Goal: Use online tool/utility: Use online tool/utility

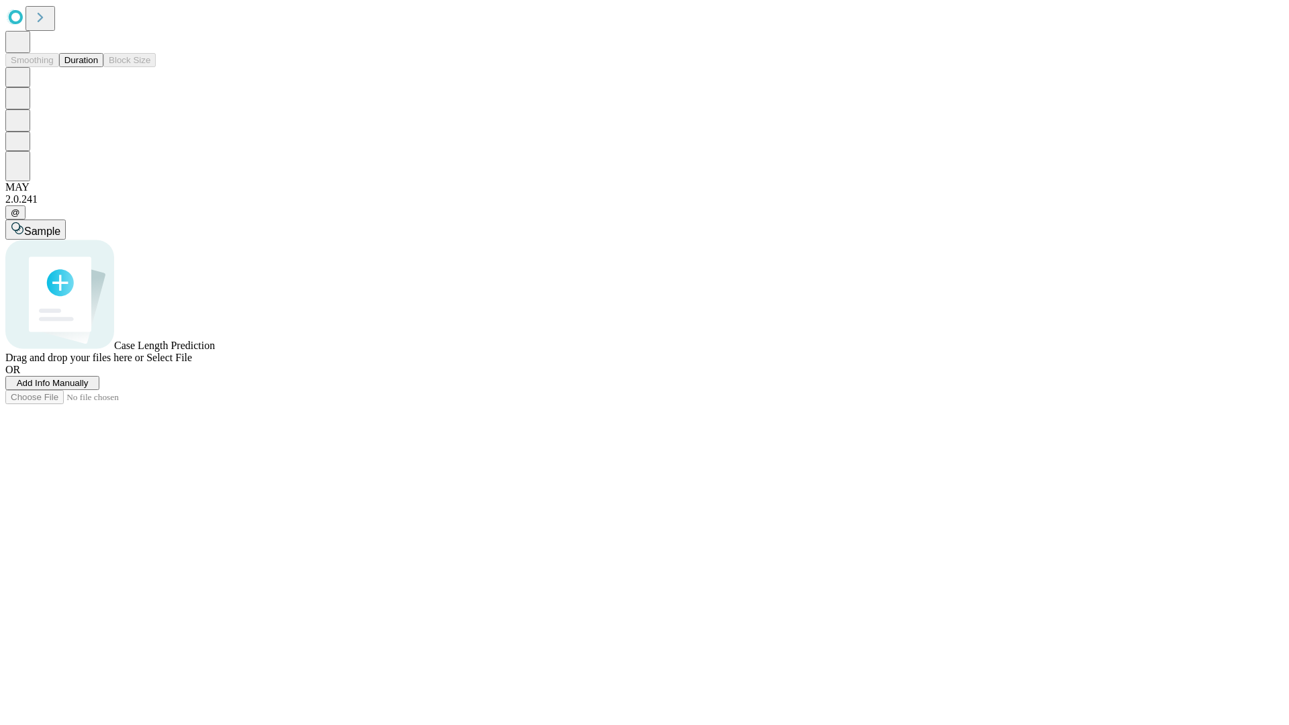
click at [98, 67] on button "Duration" at bounding box center [81, 60] width 44 height 14
click at [60, 226] on span "Sample" at bounding box center [42, 231] width 36 height 11
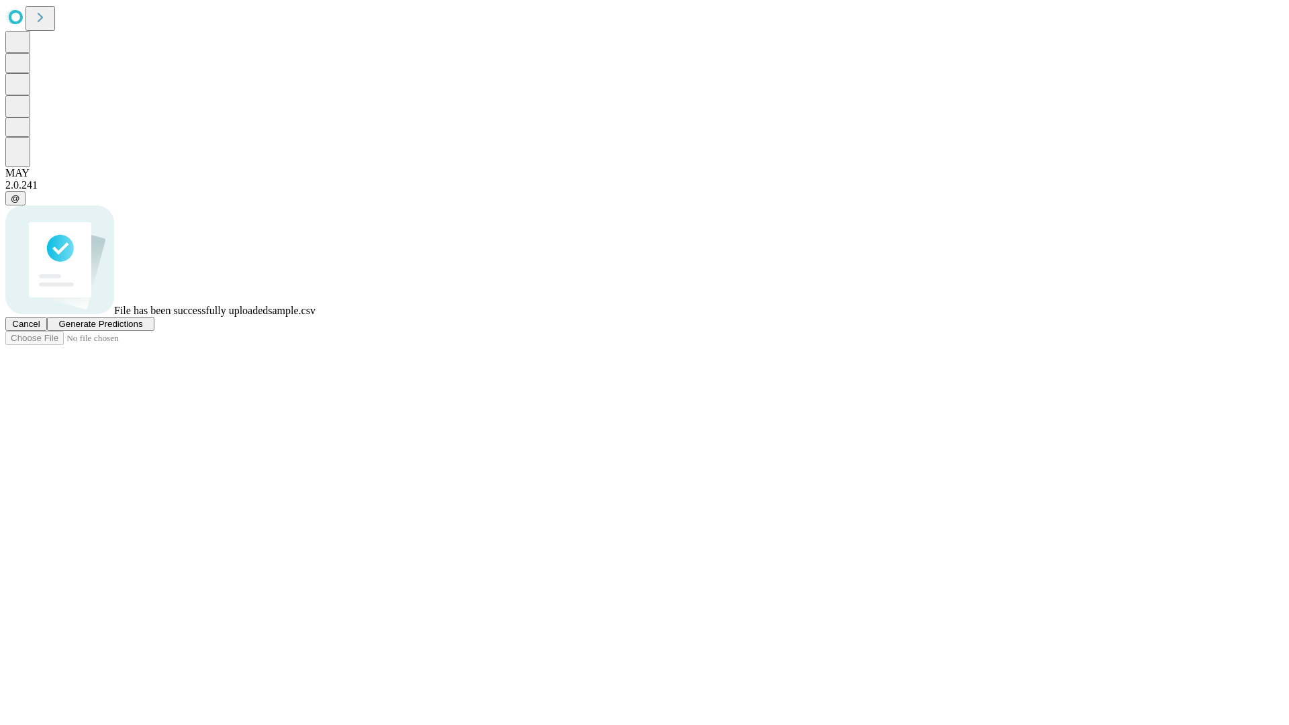
click at [142, 329] on span "Generate Predictions" at bounding box center [100, 324] width 84 height 10
